Goal: Information Seeking & Learning: Learn about a topic

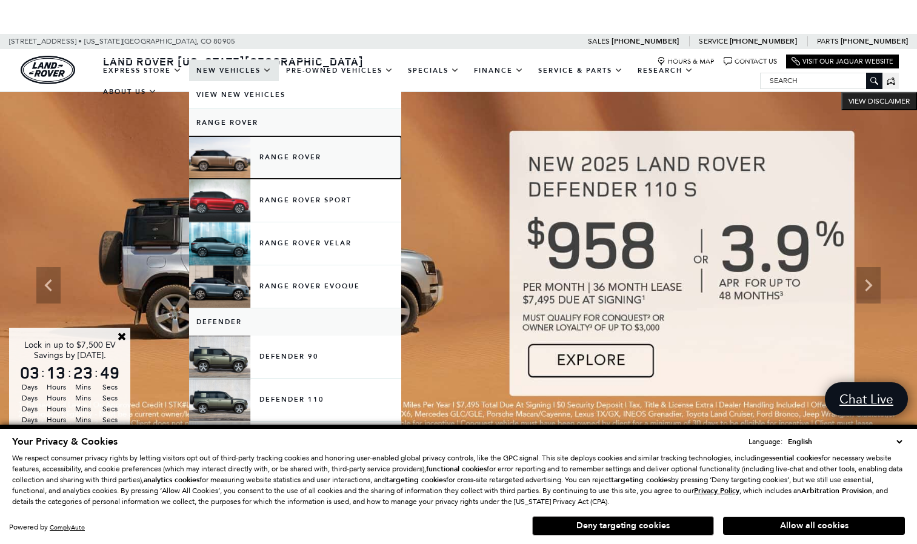
click at [276, 161] on link "Range Rover" at bounding box center [295, 157] width 212 height 42
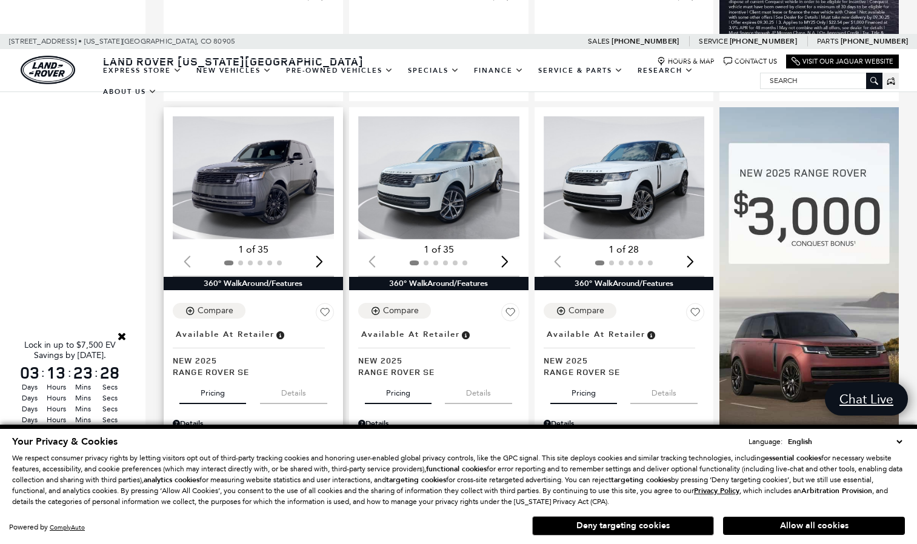
scroll to position [788, 0]
